Goal: Task Accomplishment & Management: Manage account settings

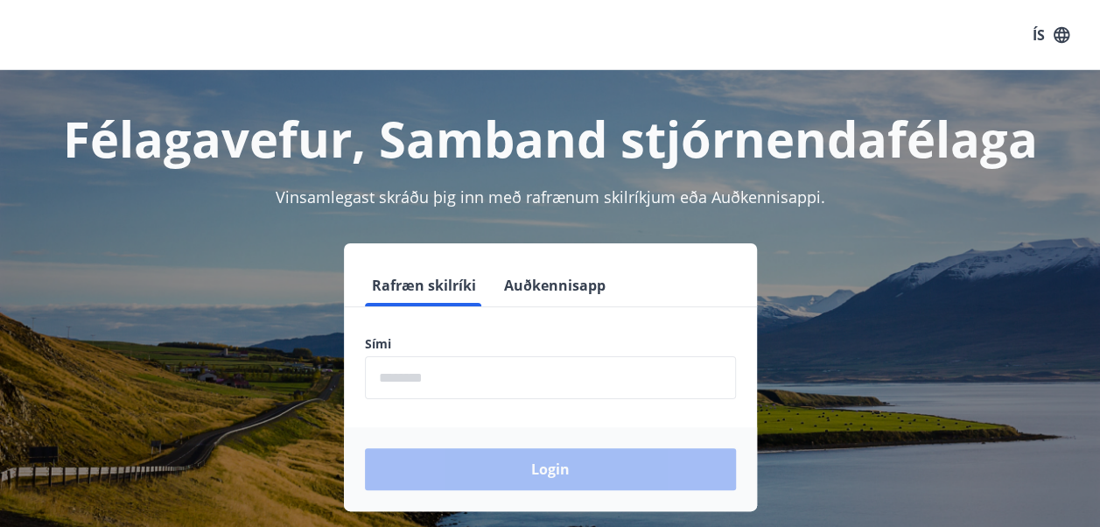
click at [634, 368] on input "phone" at bounding box center [550, 377] width 371 height 43
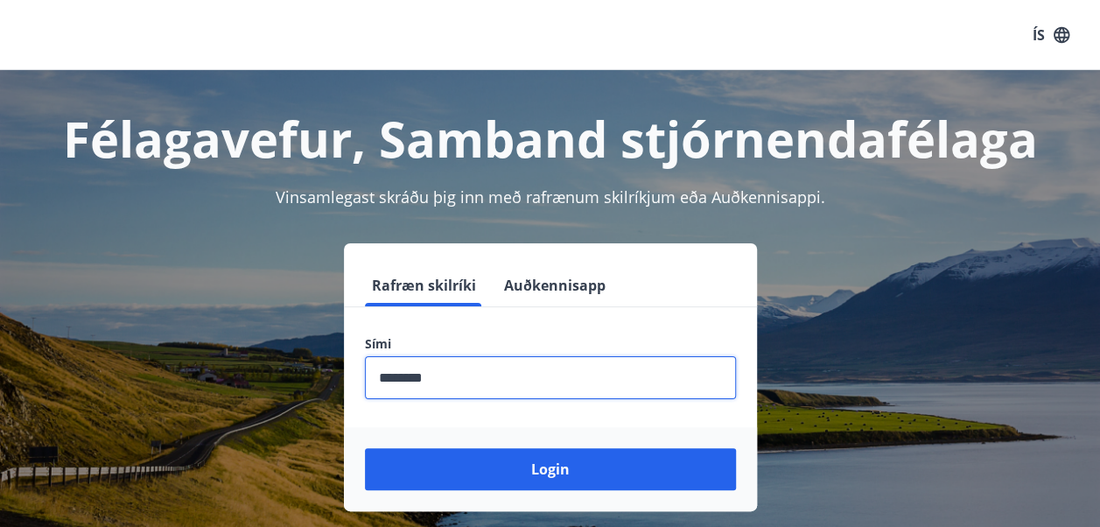
click at [365, 448] on button "Login" at bounding box center [550, 469] width 371 height 42
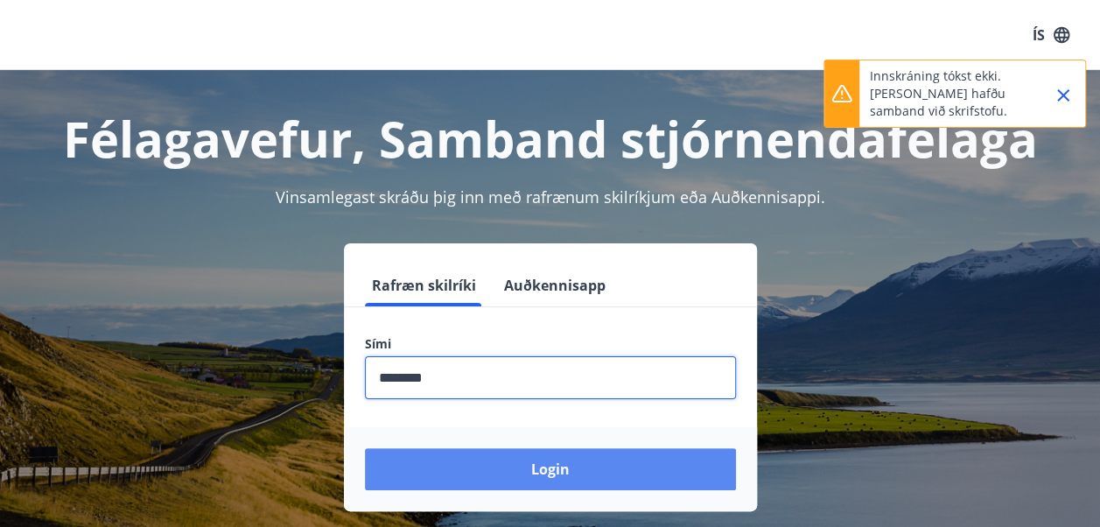
click at [574, 464] on button "Login" at bounding box center [550, 469] width 371 height 42
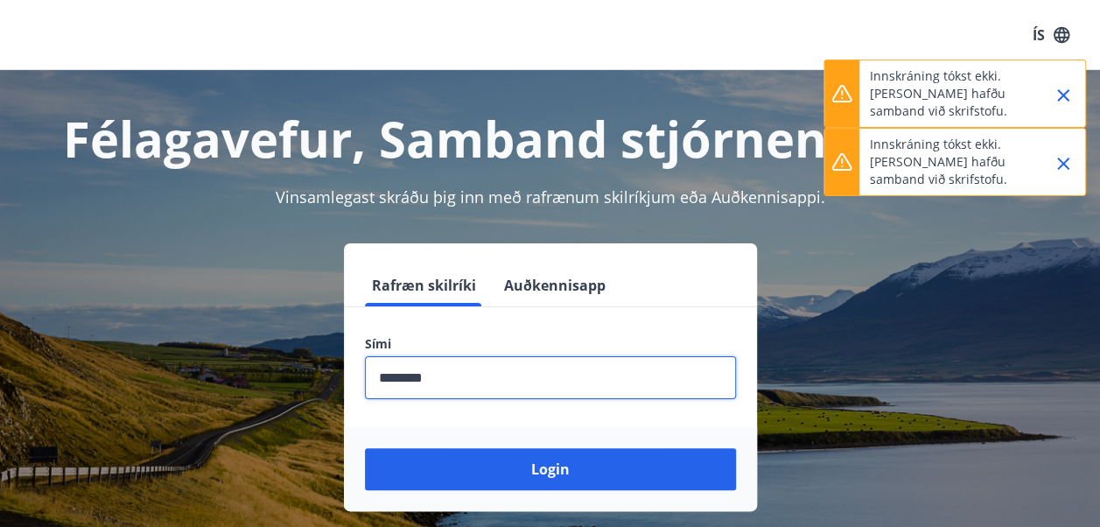
click at [473, 392] on input "phone" at bounding box center [550, 377] width 371 height 43
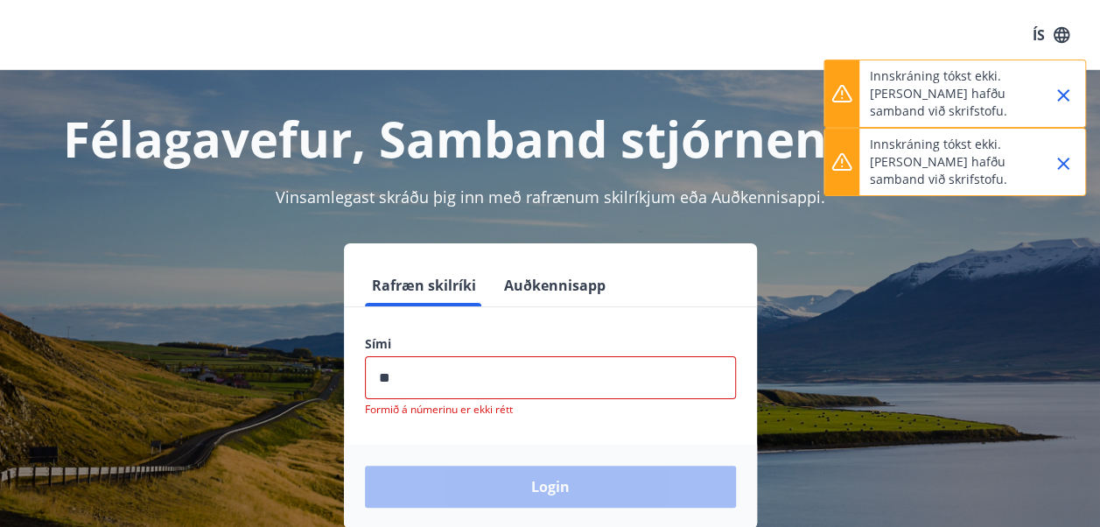
type input "*"
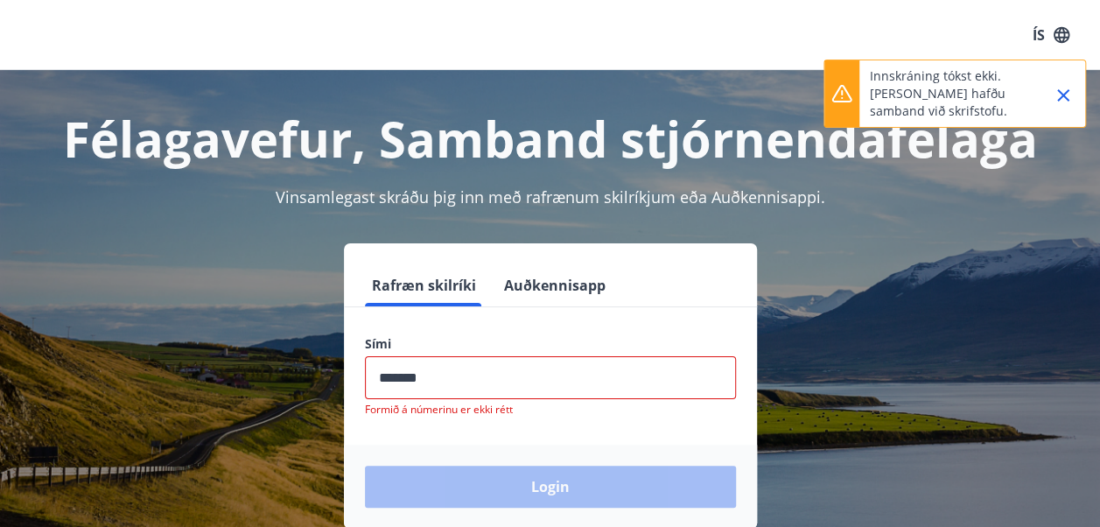
type input "********"
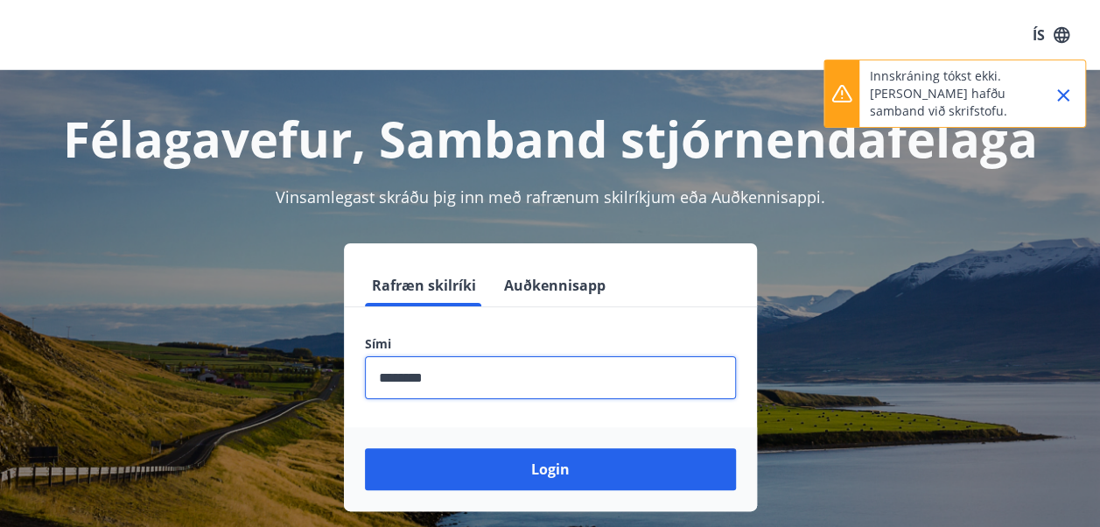
click at [365, 448] on button "Login" at bounding box center [550, 469] width 371 height 42
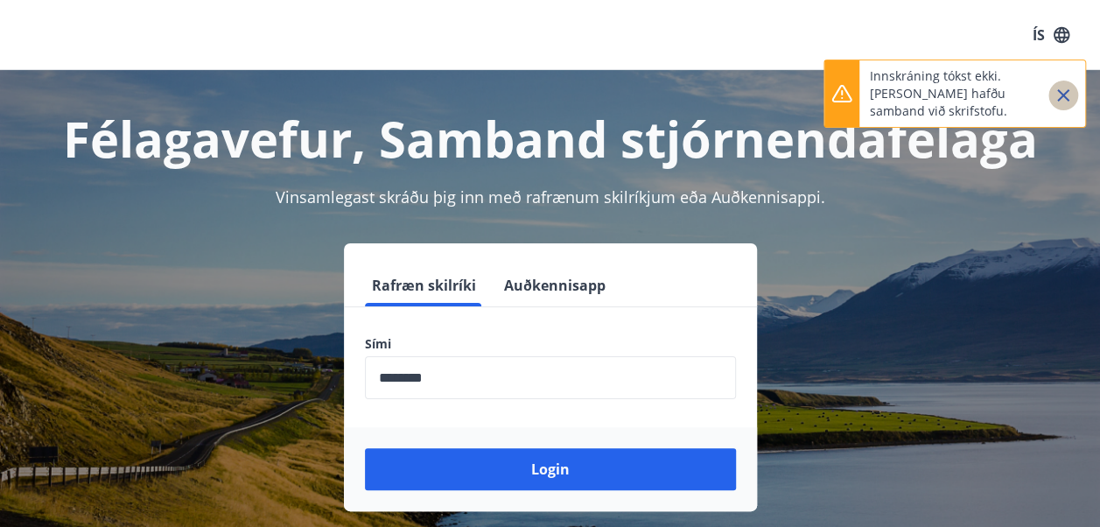
click at [1065, 92] on icon "Close" at bounding box center [1063, 95] width 12 height 12
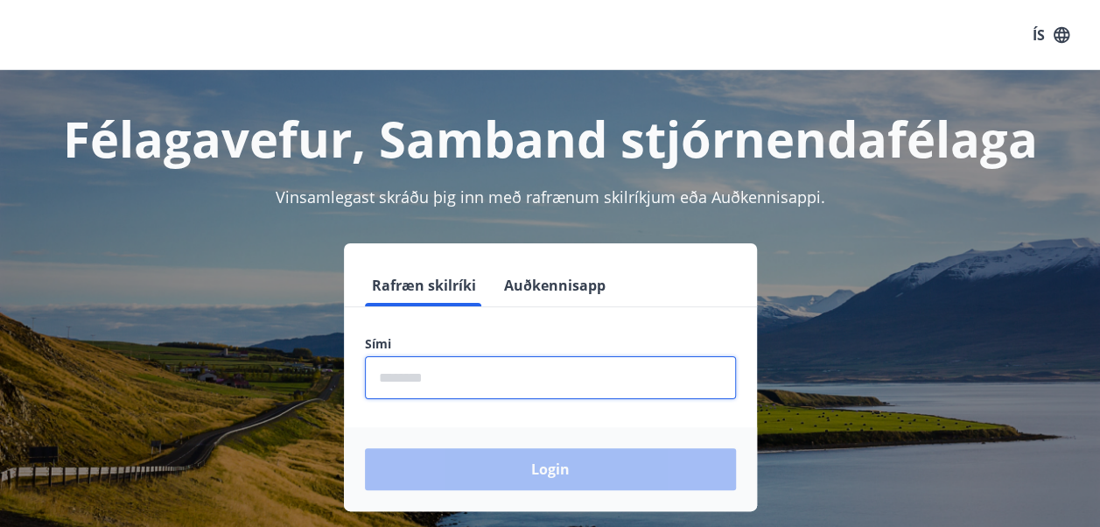
click at [516, 374] on input "phone" at bounding box center [550, 377] width 371 height 43
type input "********"
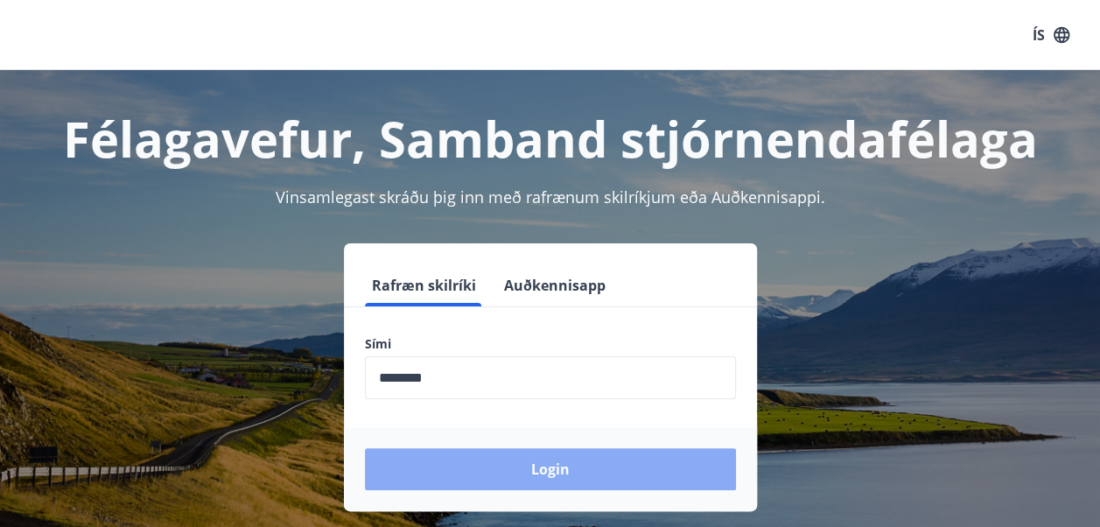
click at [498, 455] on button "Login" at bounding box center [550, 469] width 371 height 42
